Goal: Information Seeking & Learning: Learn about a topic

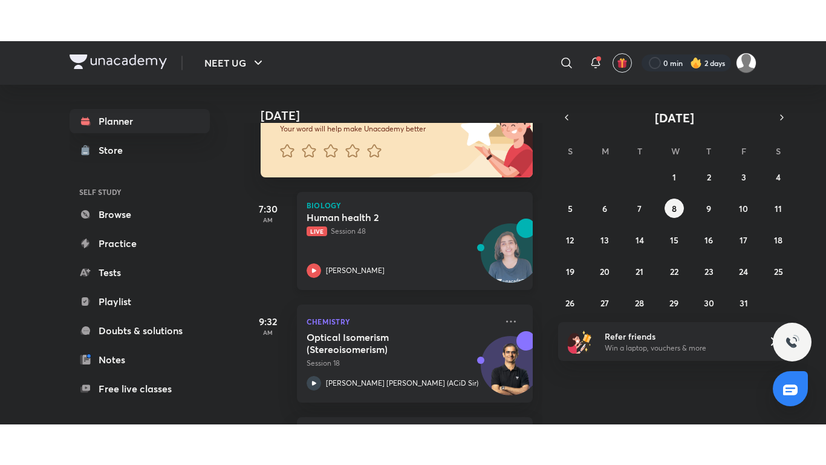
scroll to position [114, 0]
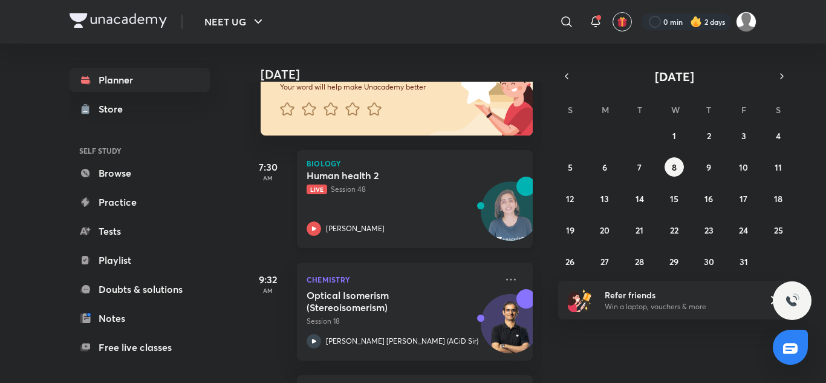
click at [395, 201] on div "Human health 2 Live Session 48 [PERSON_NAME]" at bounding box center [402, 202] width 190 height 67
